Goal: Browse casually: Explore the website without a specific task or goal

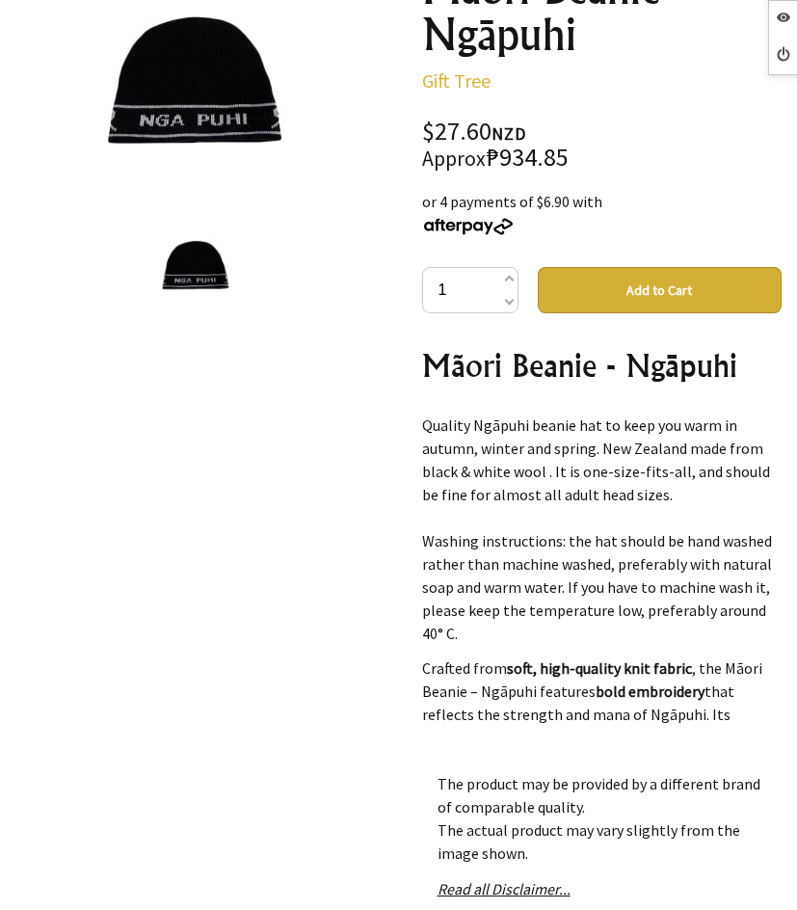
scroll to position [96, 0]
